Goal: Use online tool/utility

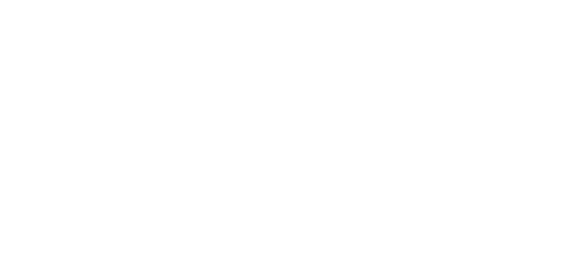
select select "*"
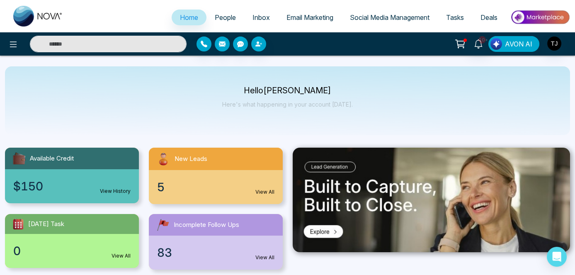
click at [506, 42] on span "AVON AI" at bounding box center [518, 44] width 27 height 10
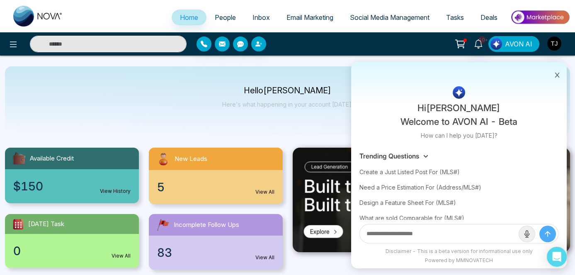
click at [506, 42] on span "AVON AI" at bounding box center [518, 44] width 27 height 10
